Goal: Transaction & Acquisition: Purchase product/service

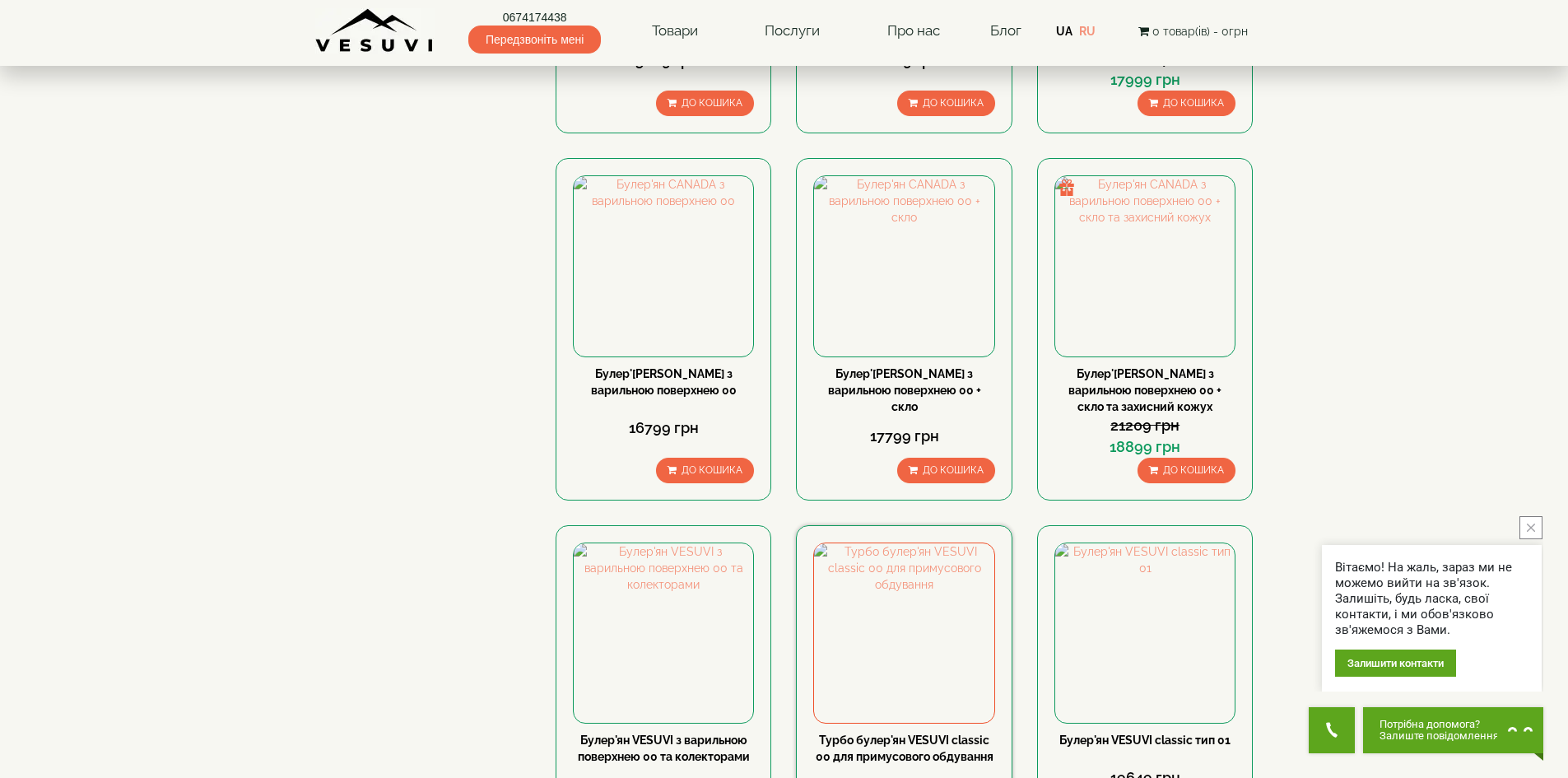
scroll to position [1459, 0]
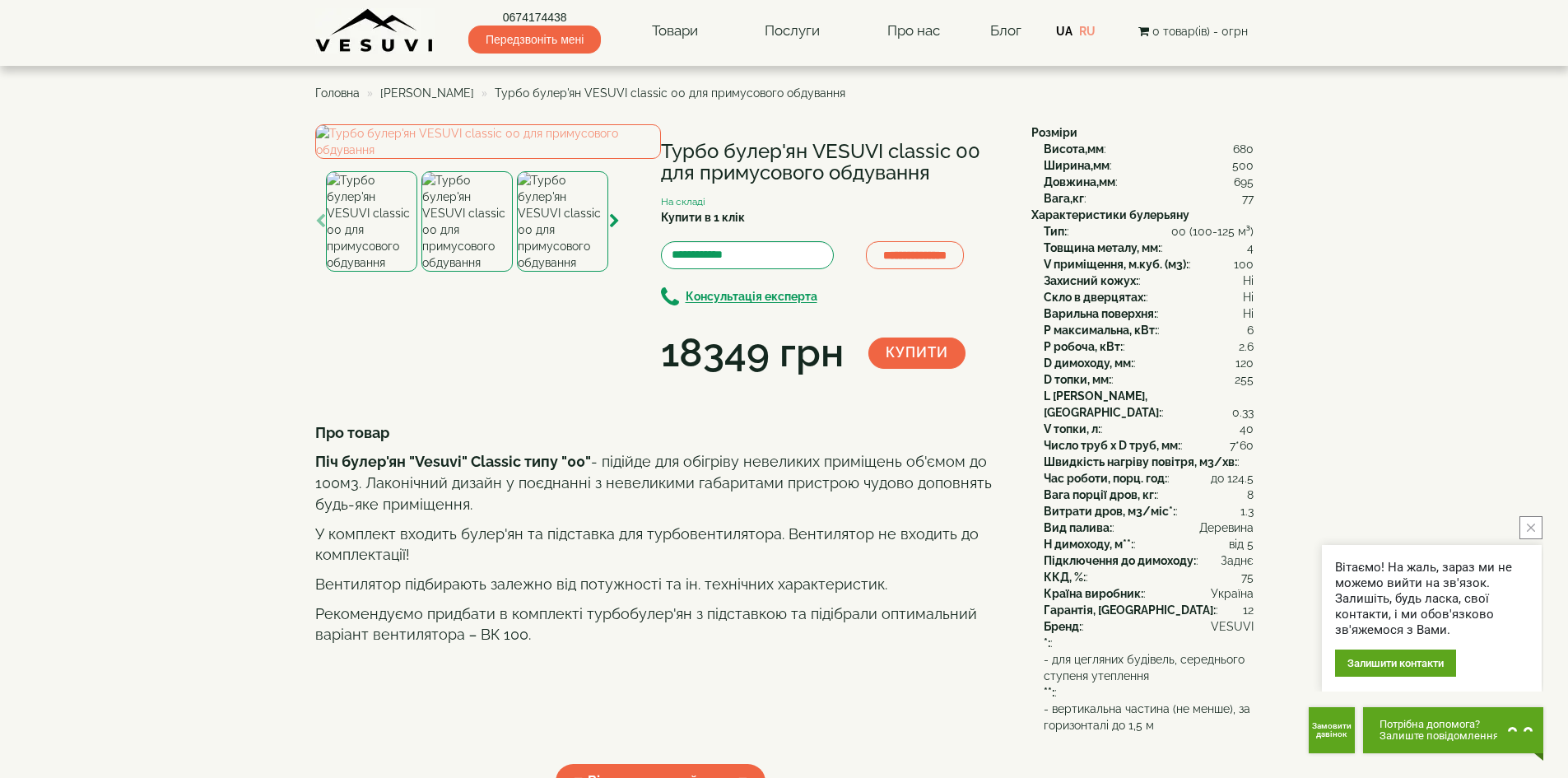
click at [571, 271] on img at bounding box center [562, 221] width 91 height 101
click at [454, 271] on img at bounding box center [467, 221] width 91 height 101
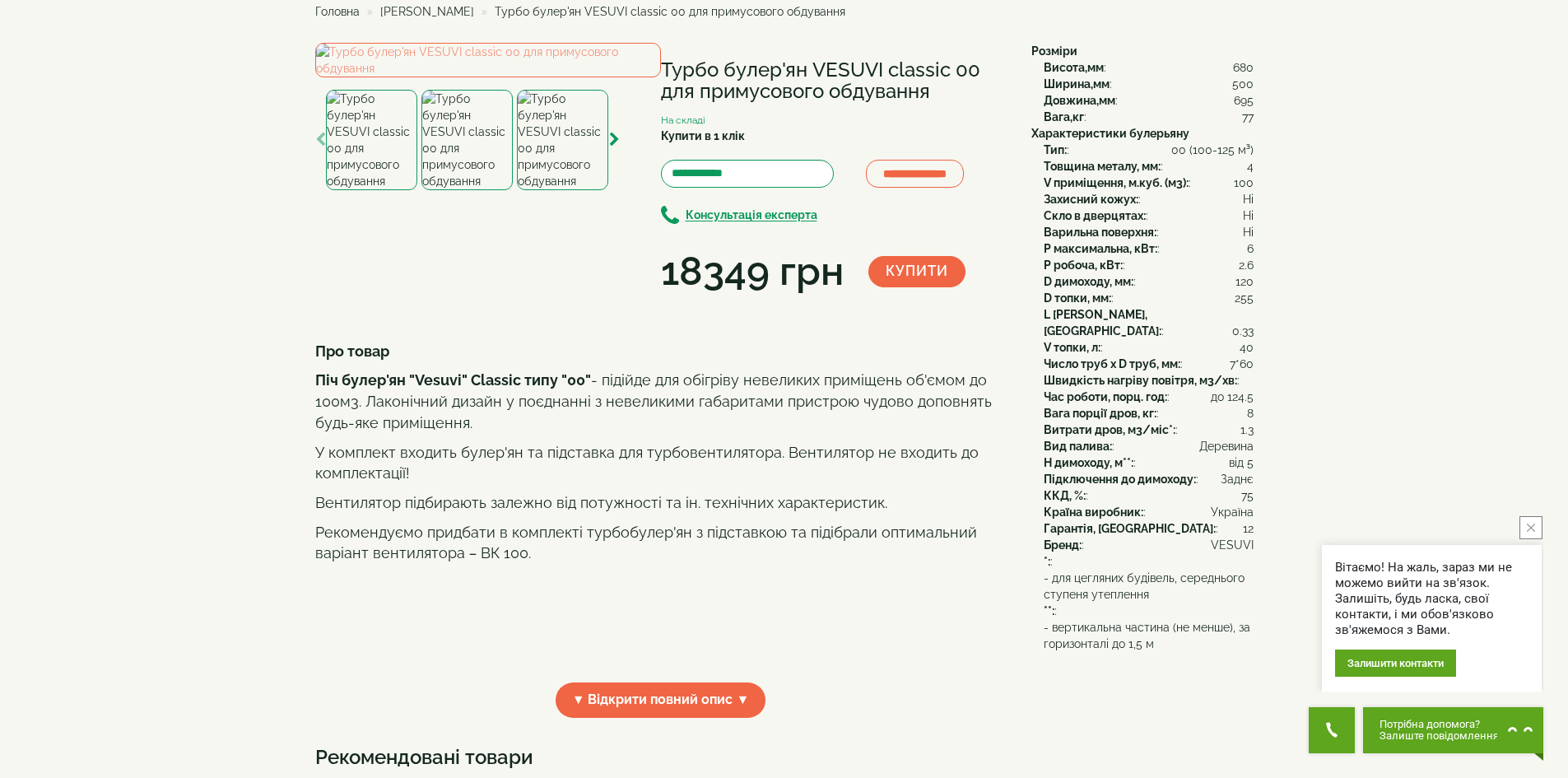
scroll to position [82, 0]
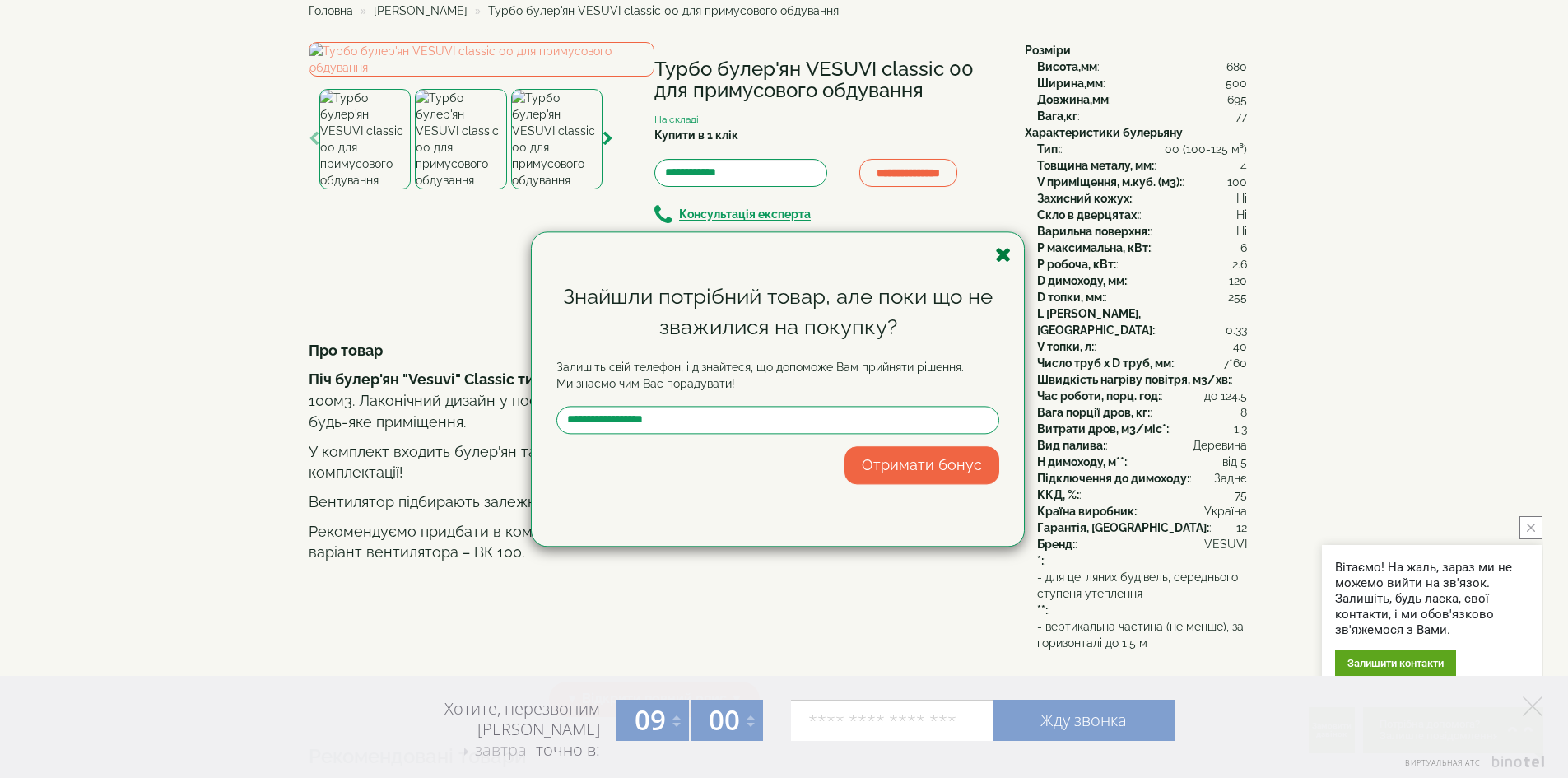
click at [999, 259] on icon "button" at bounding box center [1003, 255] width 16 height 21
